Goal: Find specific page/section: Find specific page/section

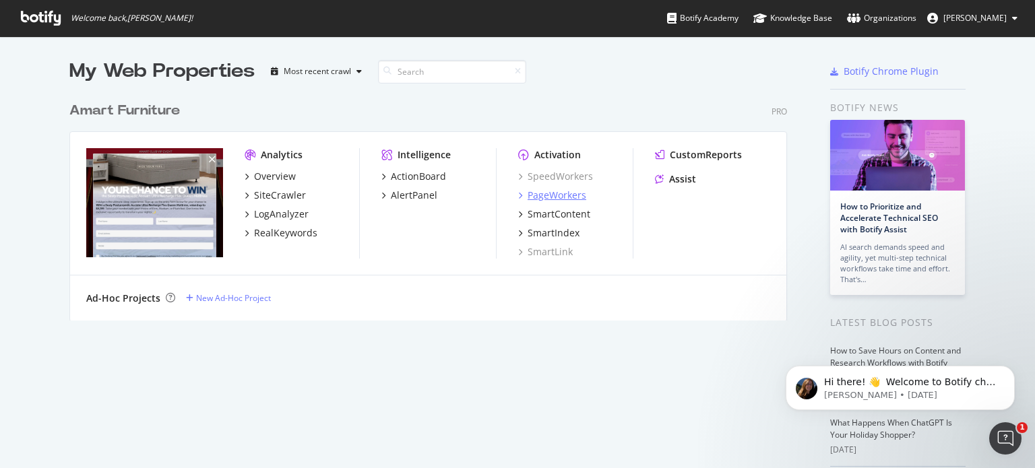
click at [548, 189] on div "PageWorkers" at bounding box center [556, 195] width 59 height 13
